Goal: Communication & Community: Ask a question

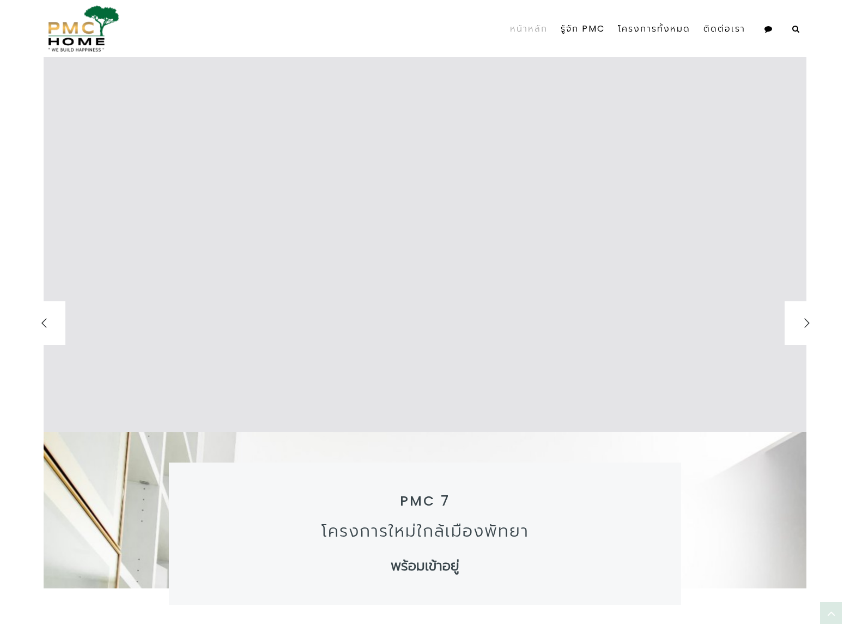
scroll to position [1932, 0]
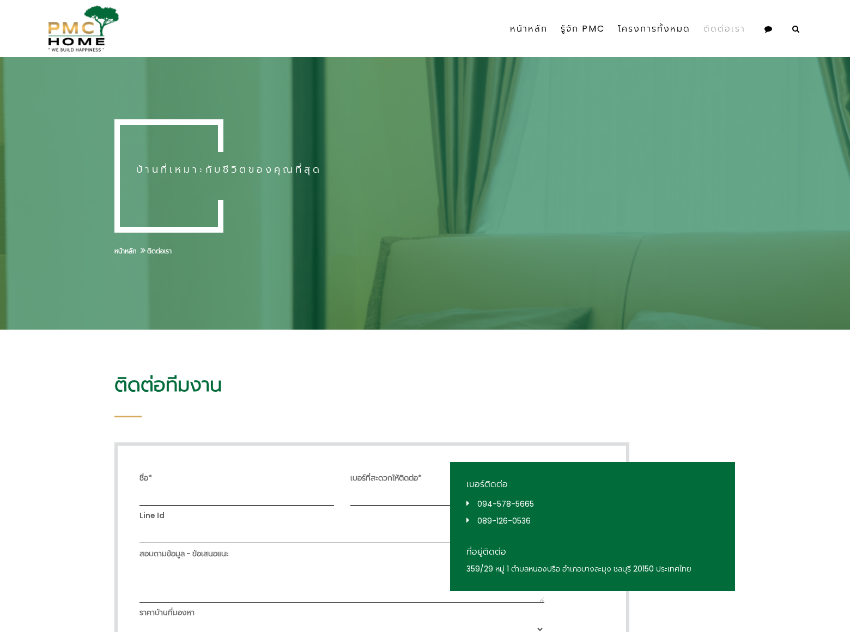
select select
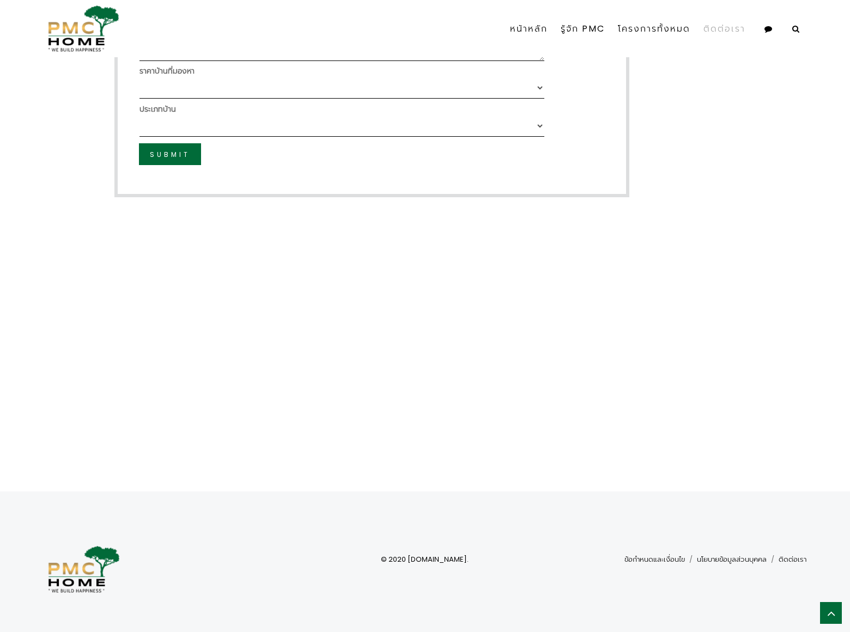
scroll to position [274, 0]
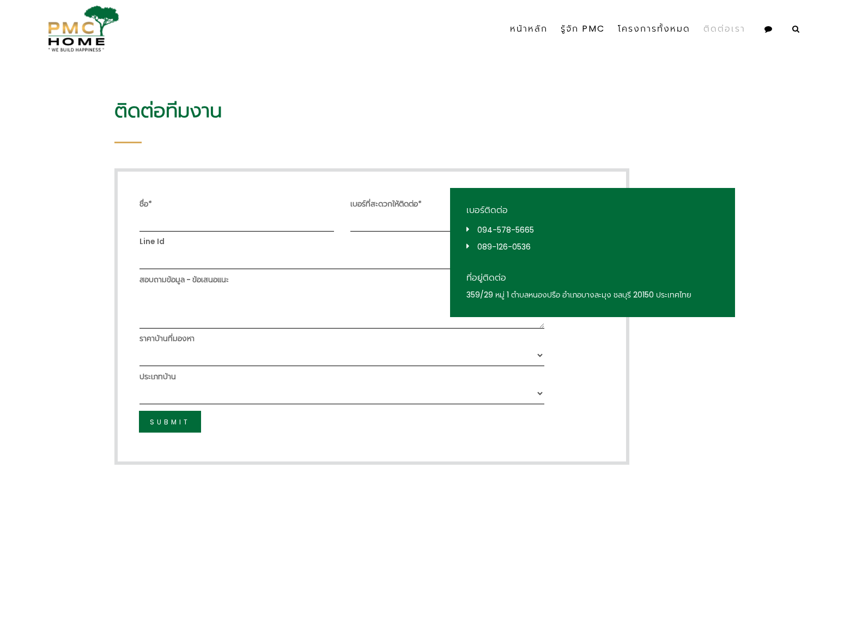
select select "3-5 ล้านบาท"
select select "บ้านแฝด"
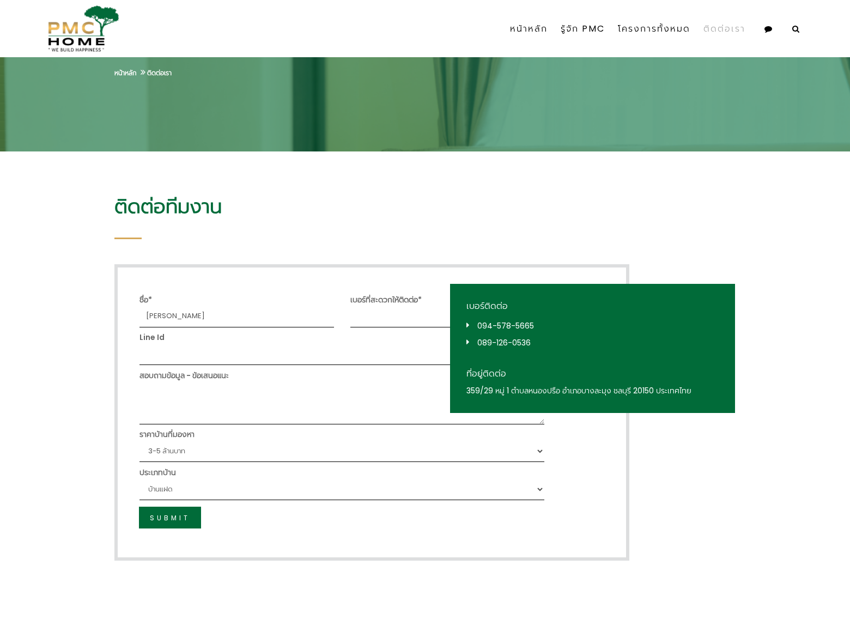
type input "[PERSON_NAME]"
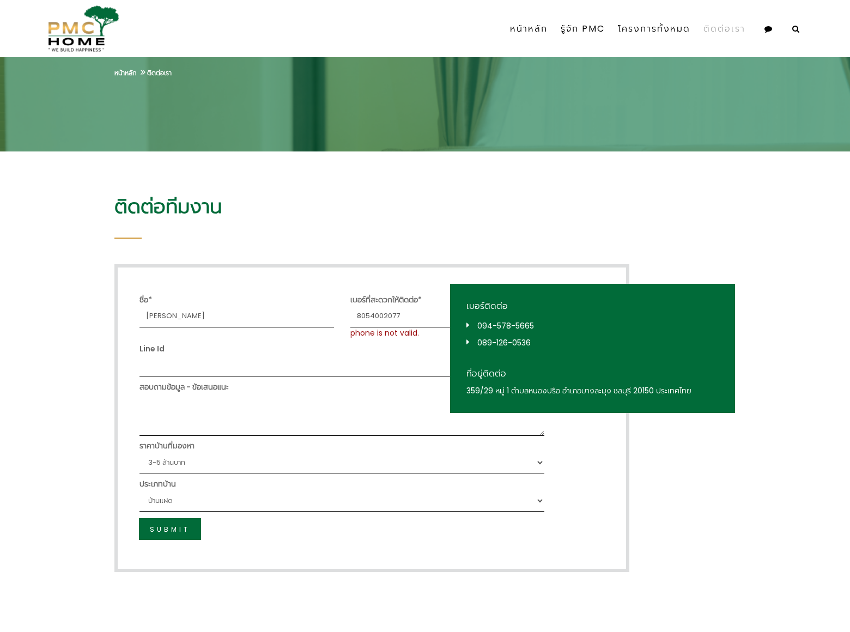
type input "8054002077"
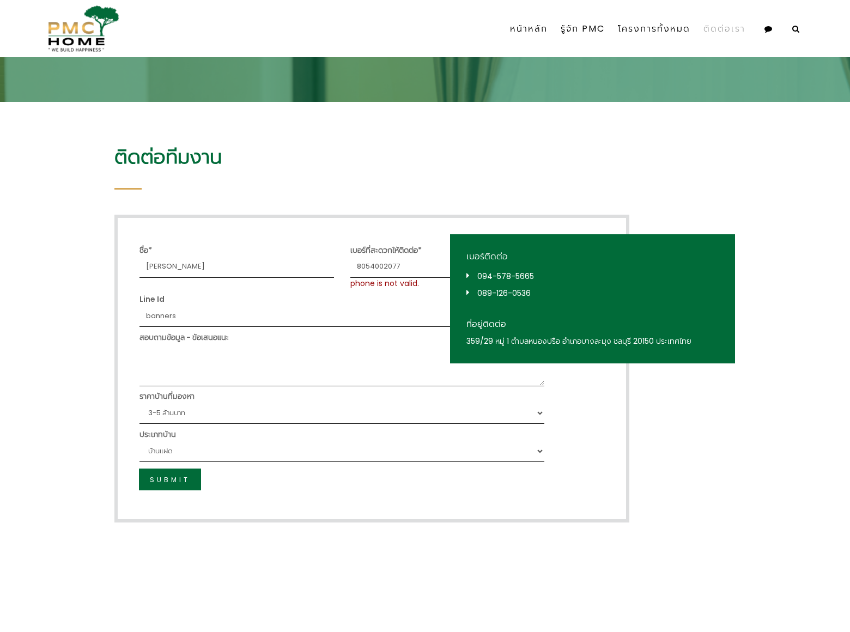
type input "banners"
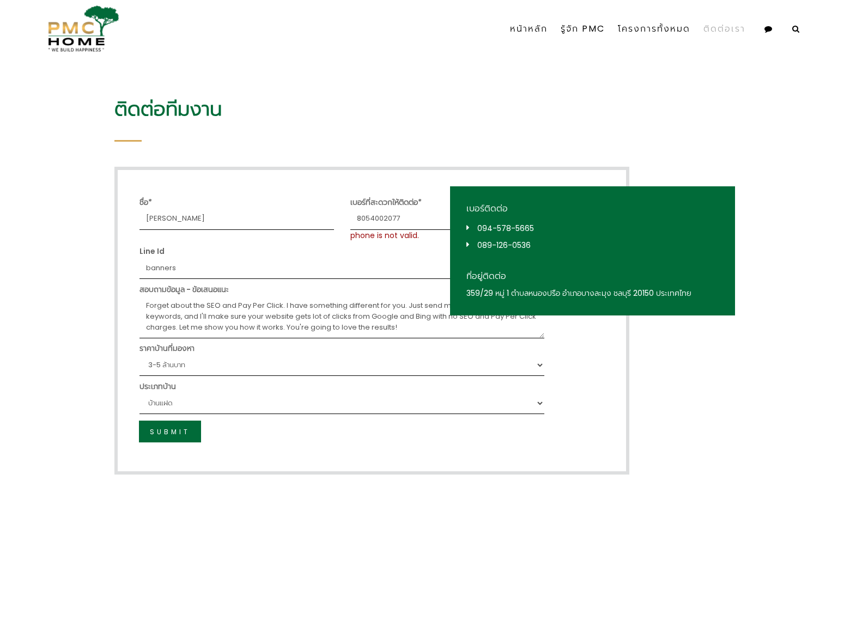
type textarea "Forget about the SEO and Pay Per Click. I have something different for you. Jus…"
click at [170, 432] on span "Submit" at bounding box center [170, 431] width 40 height 9
